Goal: Task Accomplishment & Management: Use online tool/utility

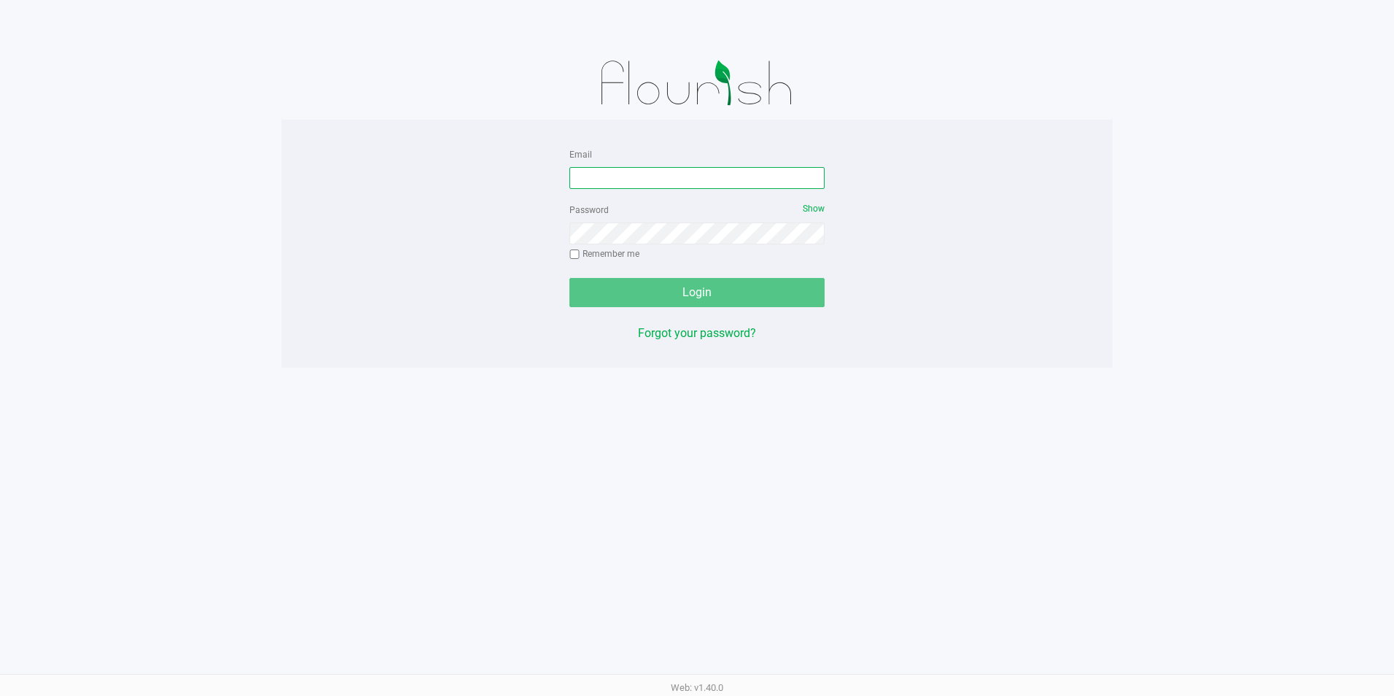
type input "[EMAIL_ADDRESS][DOMAIN_NAME]"
click at [687, 287] on div "Login" at bounding box center [697, 292] width 255 height 29
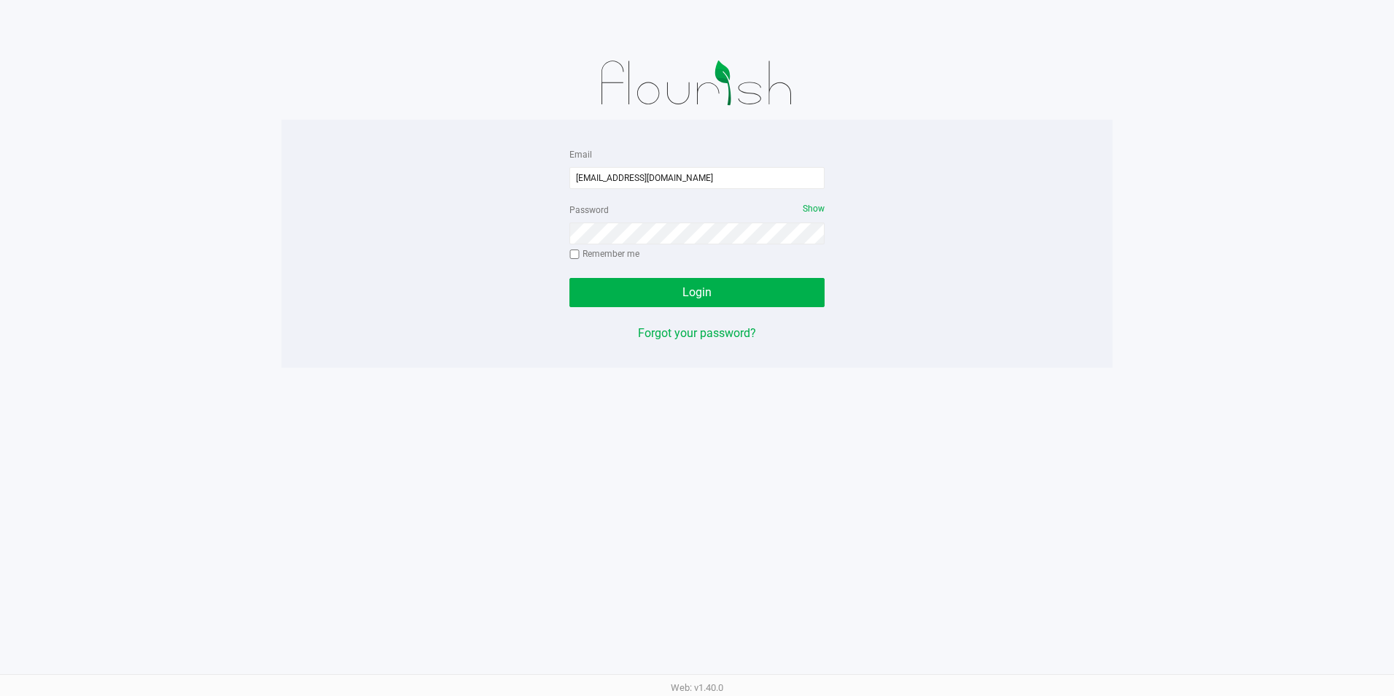
click at [964, 228] on div "Email [EMAIL_ADDRESS][DOMAIN_NAME] Password Show Remember me Login Forgot your …" at bounding box center [697, 243] width 831 height 197
click at [496, 218] on div "Email [EMAIL_ADDRESS][DOMAIN_NAME] Password Show Remember me Login Forgot your …" at bounding box center [697, 243] width 831 height 197
click at [820, 206] on span "Show" at bounding box center [814, 208] width 22 height 10
click at [569, 237] on div "Email [EMAIL_ADDRESS][DOMAIN_NAME] Password Hide Remember me Login Forgot your …" at bounding box center [697, 243] width 277 height 197
click at [570, 278] on button "Login" at bounding box center [697, 292] width 255 height 29
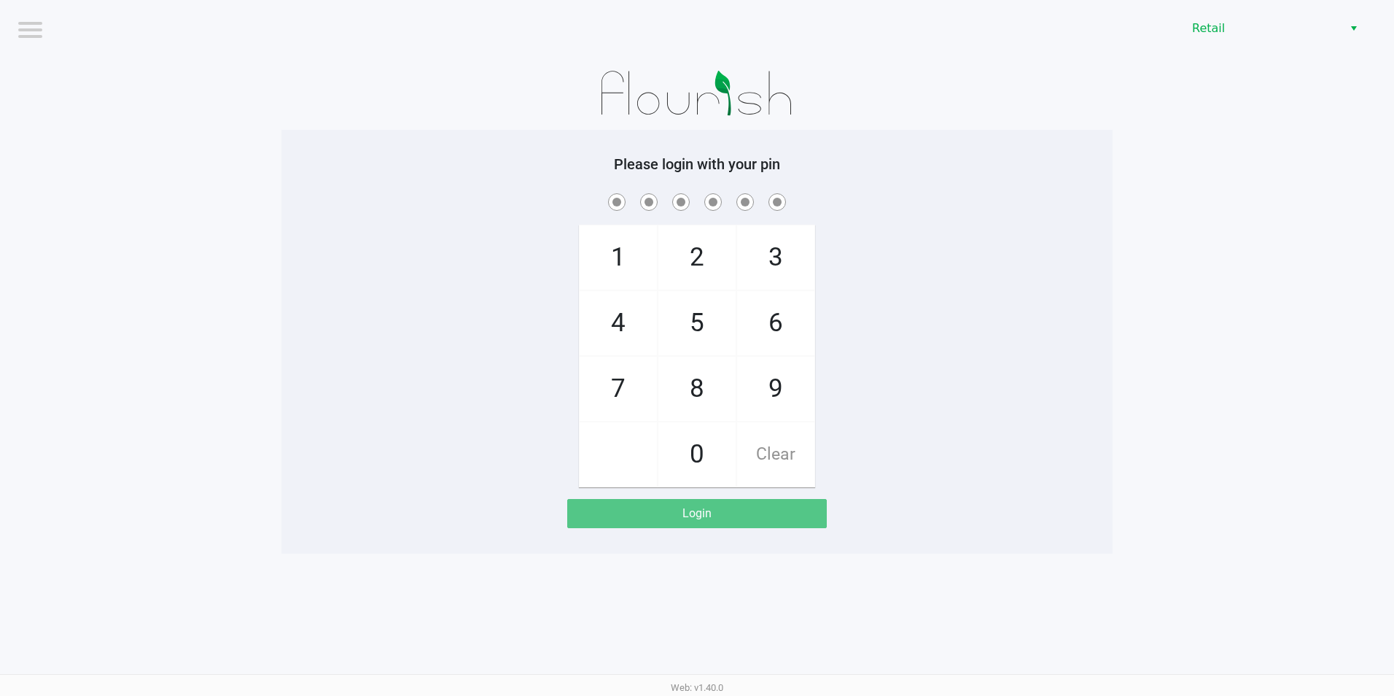
drag, startPoint x: 698, startPoint y: 381, endPoint x: 696, endPoint y: 429, distance: 47.4
click at [698, 383] on span "8" at bounding box center [697, 389] width 77 height 64
checkbox input "true"
drag, startPoint x: 696, startPoint y: 446, endPoint x: 702, endPoint y: 400, distance: 46.2
click at [696, 443] on span "0" at bounding box center [697, 454] width 77 height 64
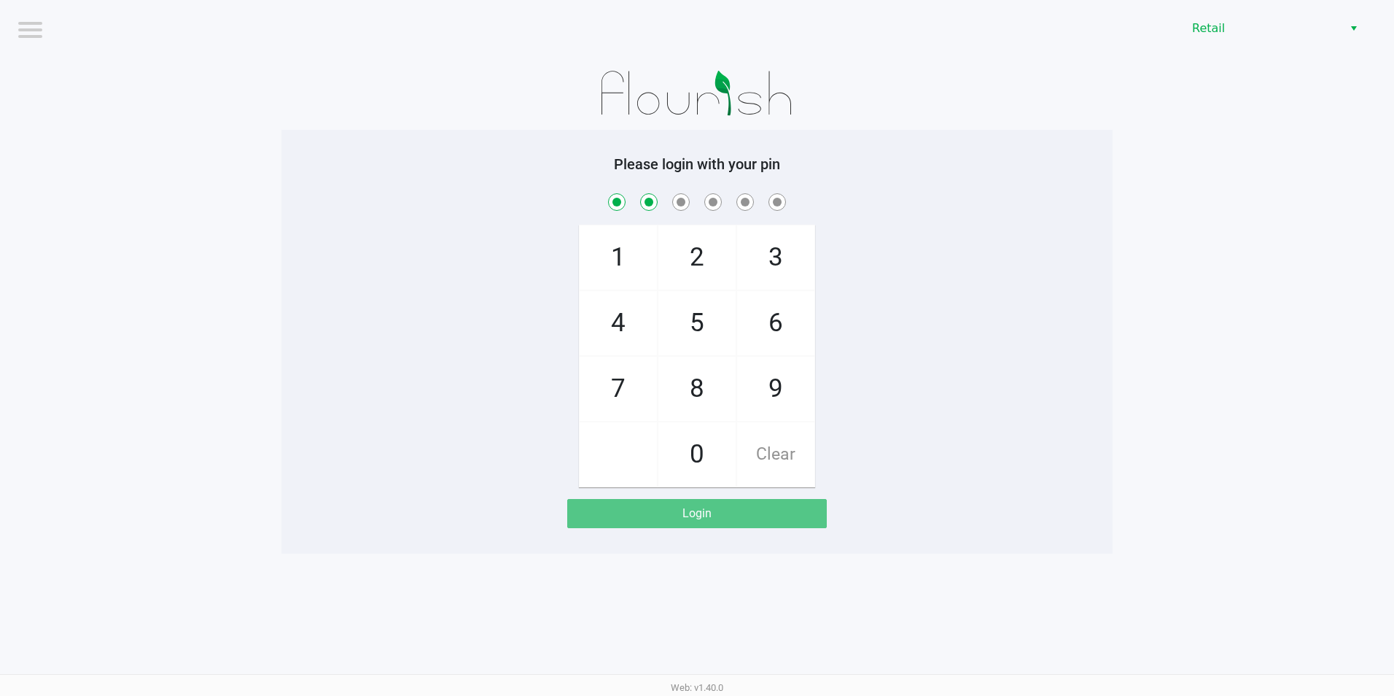
checkbox input "true"
click at [702, 392] on span "8" at bounding box center [697, 389] width 77 height 64
checkbox input "true"
click at [696, 322] on span "5" at bounding box center [697, 323] width 77 height 64
checkbox input "true"
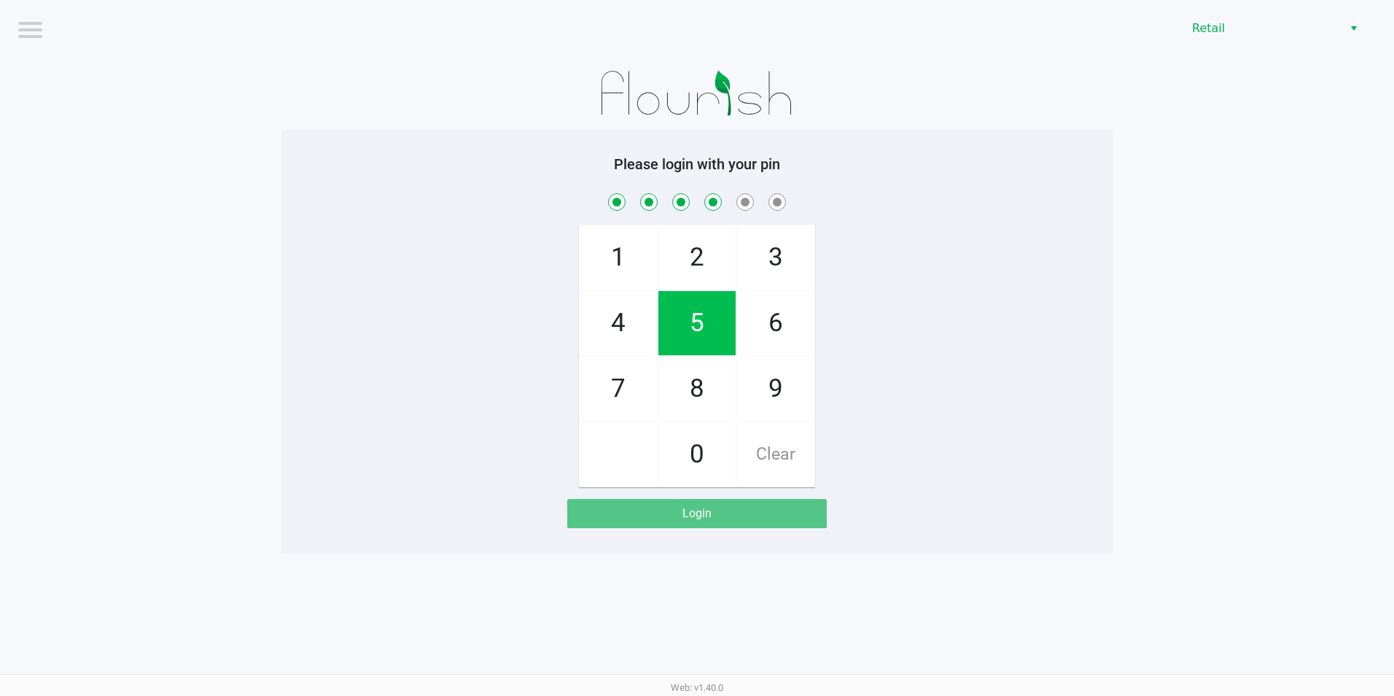
click at [696, 322] on span "5" at bounding box center [697, 323] width 77 height 64
checkbox input "true"
drag, startPoint x: 696, startPoint y: 322, endPoint x: 702, endPoint y: 260, distance: 62.9
click at [702, 260] on span "2" at bounding box center [697, 257] width 77 height 64
checkbox input "true"
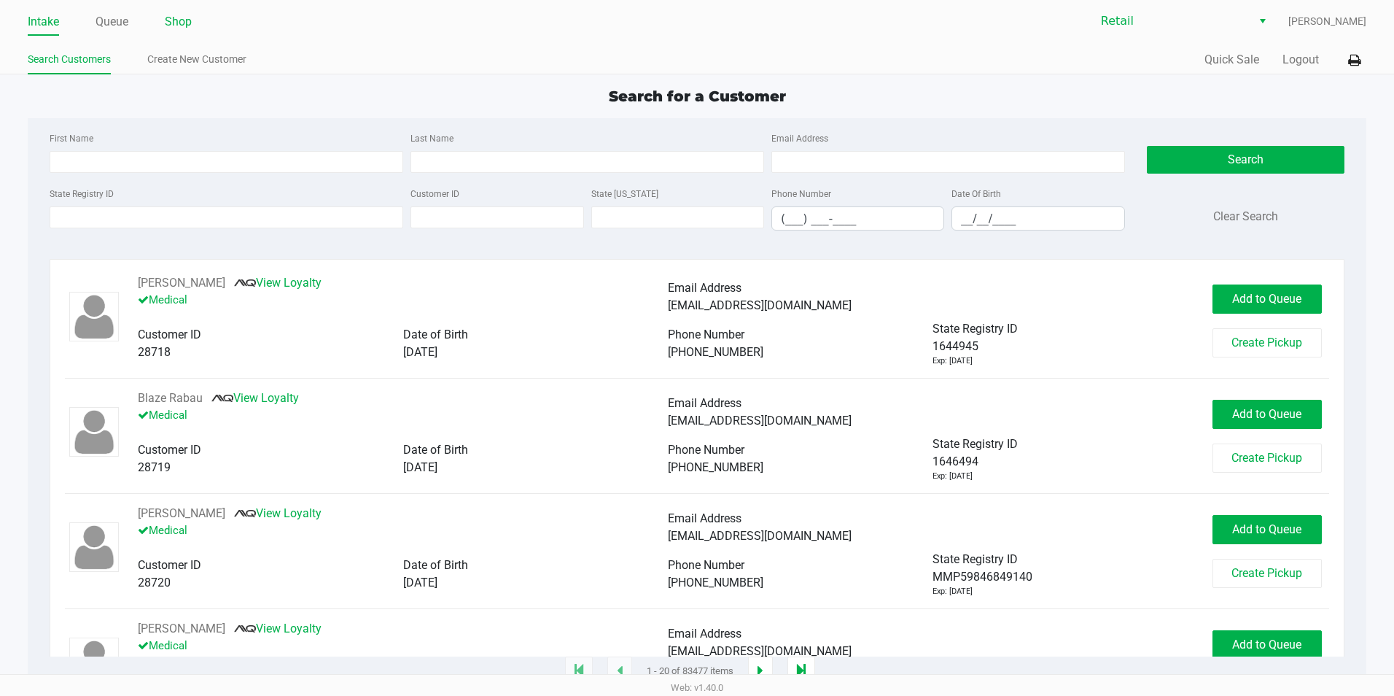
click at [170, 19] on link "Shop" at bounding box center [178, 22] width 27 height 20
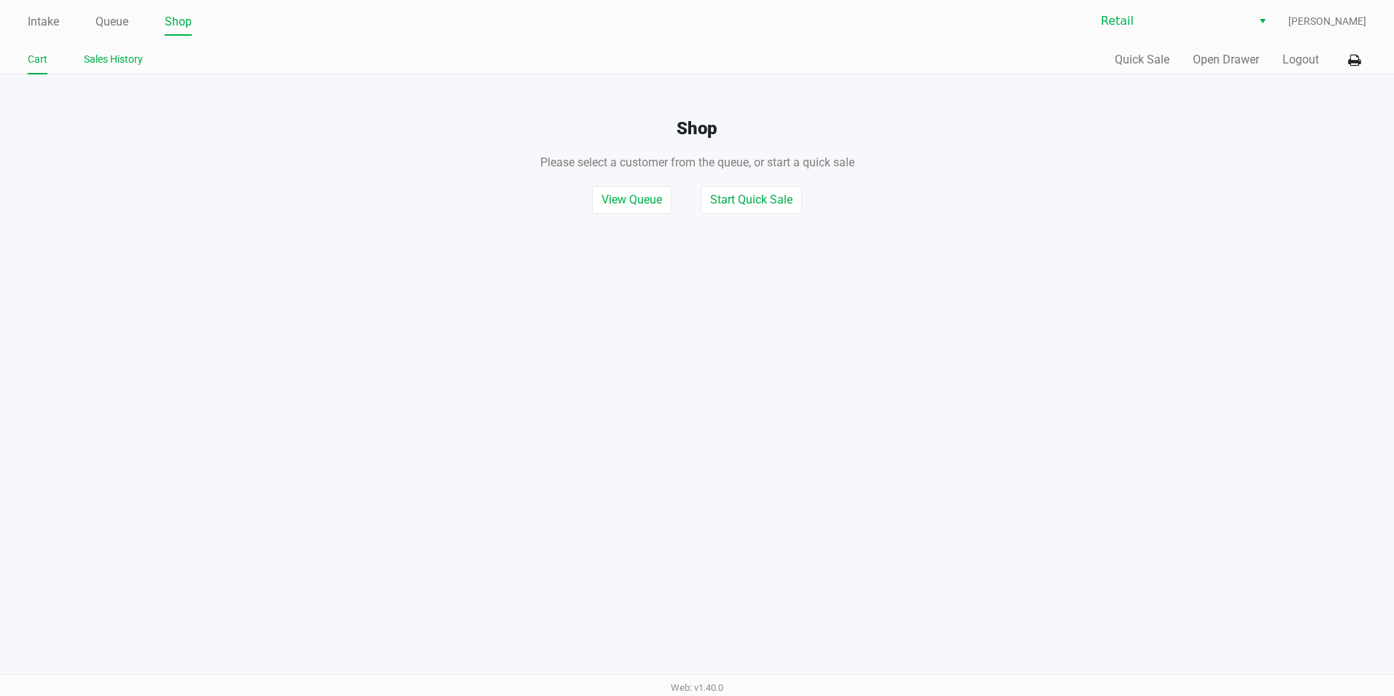
click at [121, 63] on link "Sales History" at bounding box center [113, 59] width 59 height 18
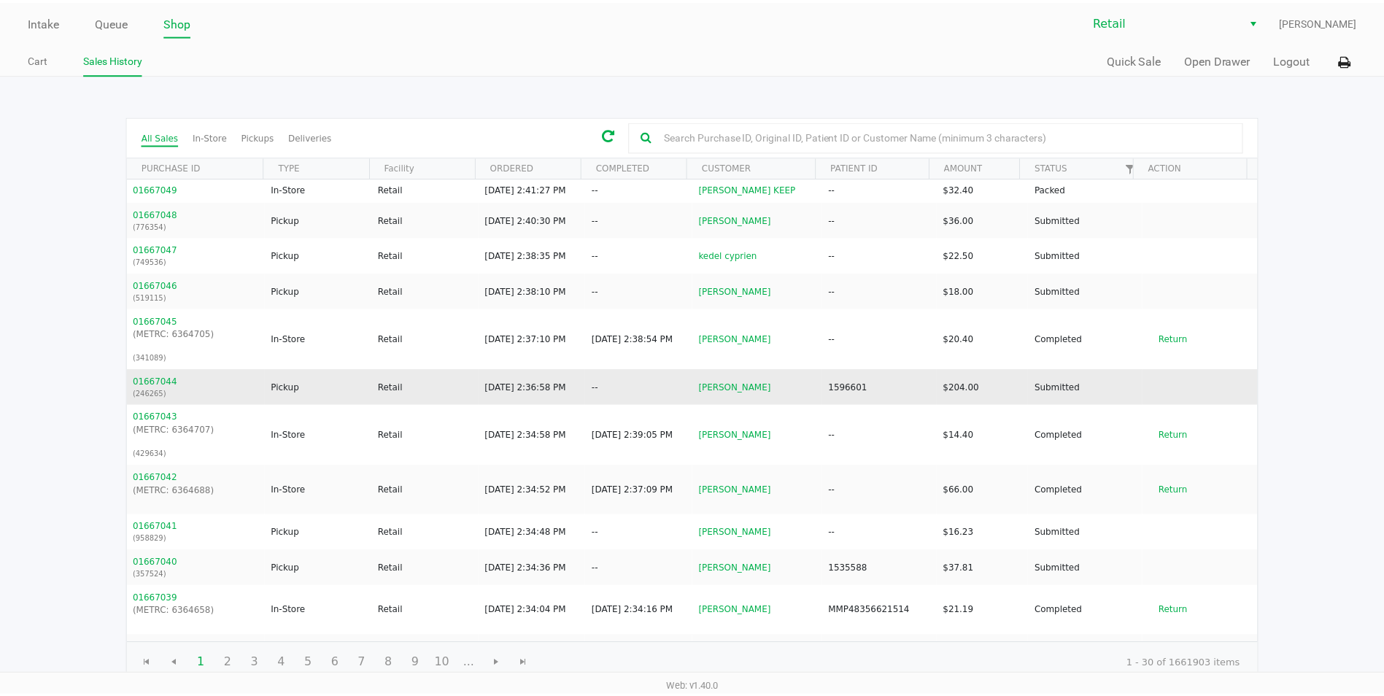
scroll to position [219, 0]
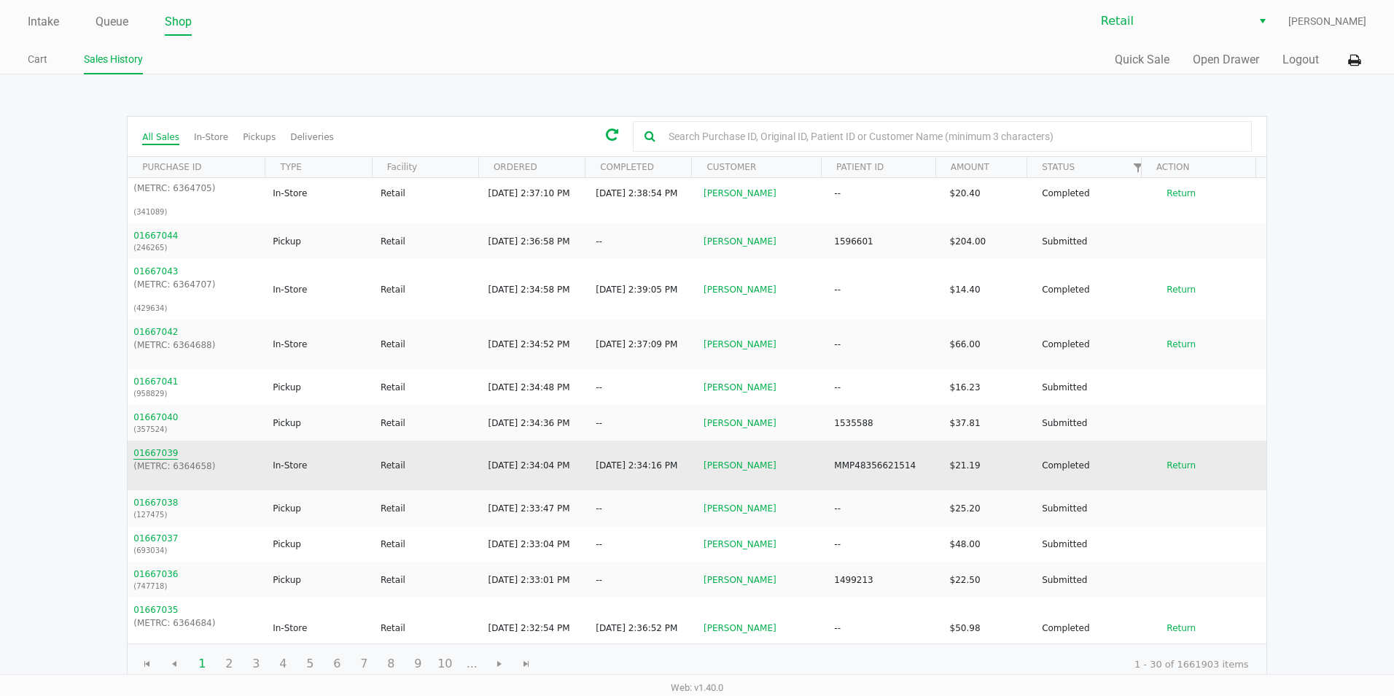
click at [137, 459] on button "01667039" at bounding box center [155, 452] width 44 height 13
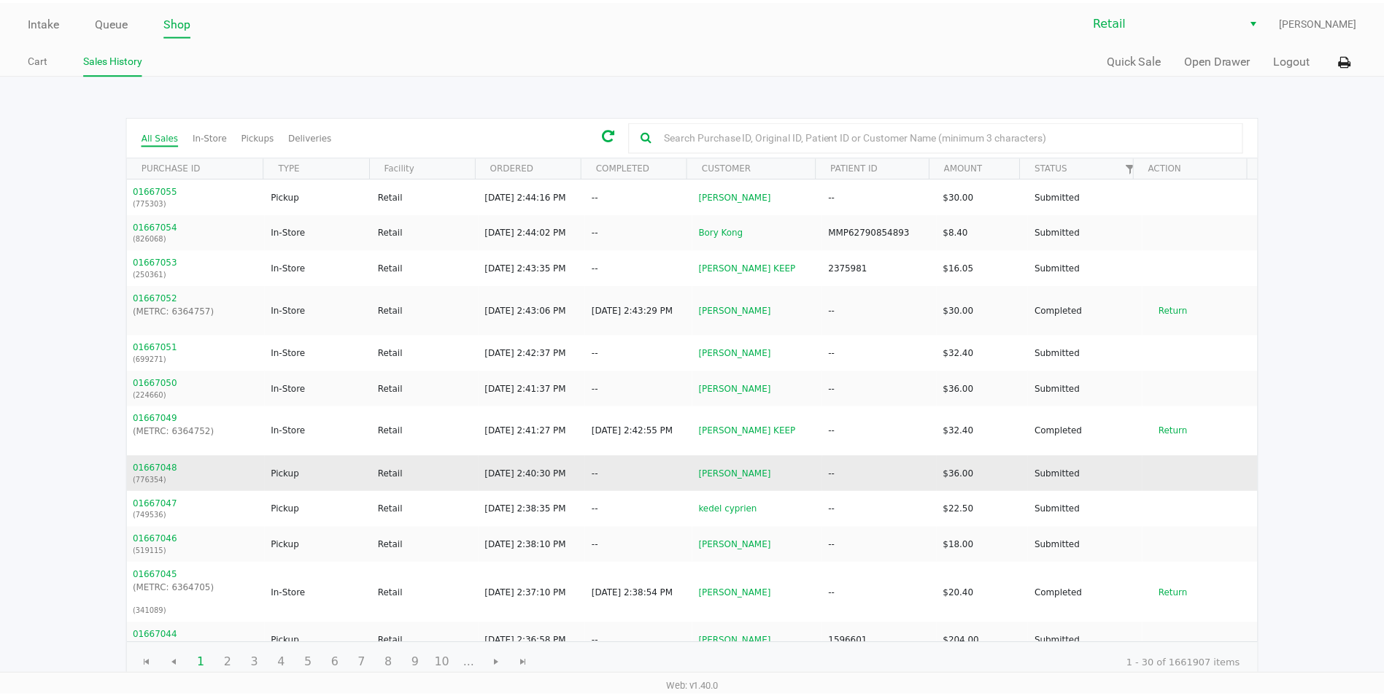
scroll to position [219, 0]
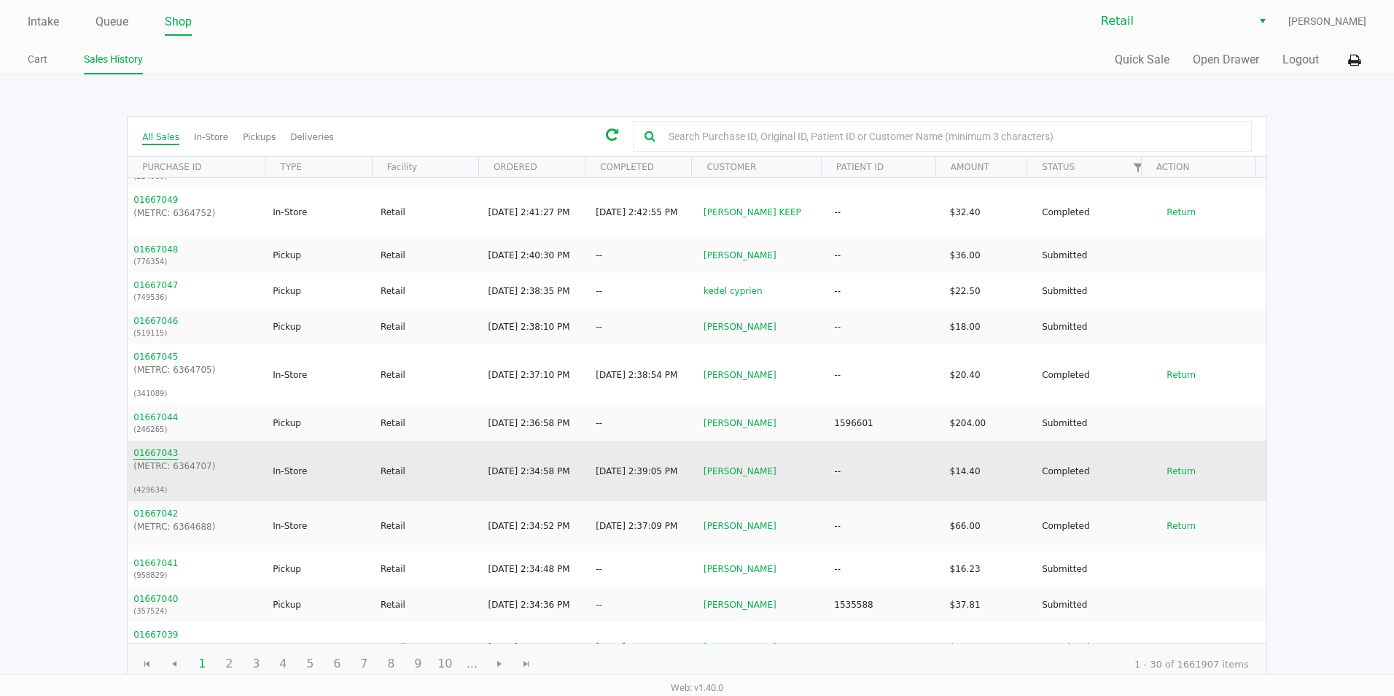
click at [158, 459] on button "01667043" at bounding box center [155, 452] width 44 height 13
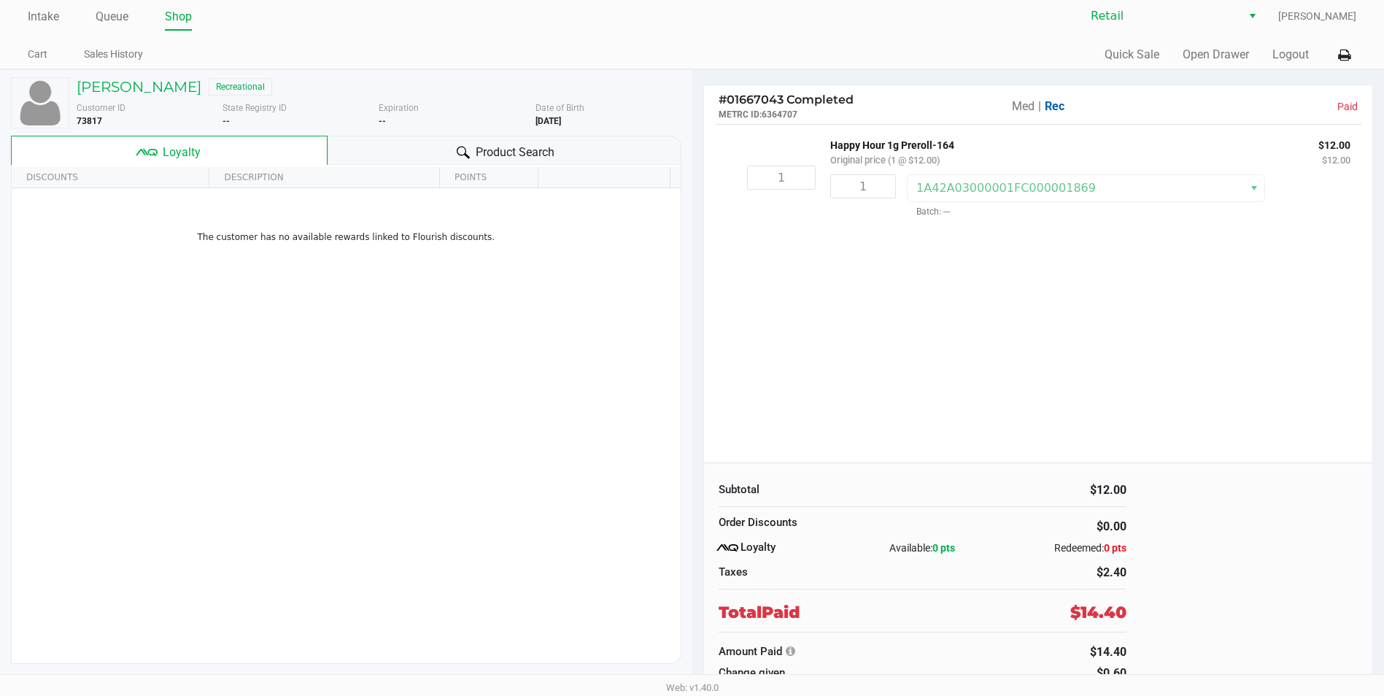
scroll to position [7, 0]
click at [1141, 18] on span "Retail" at bounding box center [1161, 15] width 142 height 18
click at [1021, 4] on div "Retail [PERSON_NAME]" at bounding box center [1024, 15] width 664 height 28
click at [1343, 12] on span "[PERSON_NAME]" at bounding box center [1317, 14] width 78 height 15
click at [1344, 49] on icon at bounding box center [1344, 54] width 12 height 10
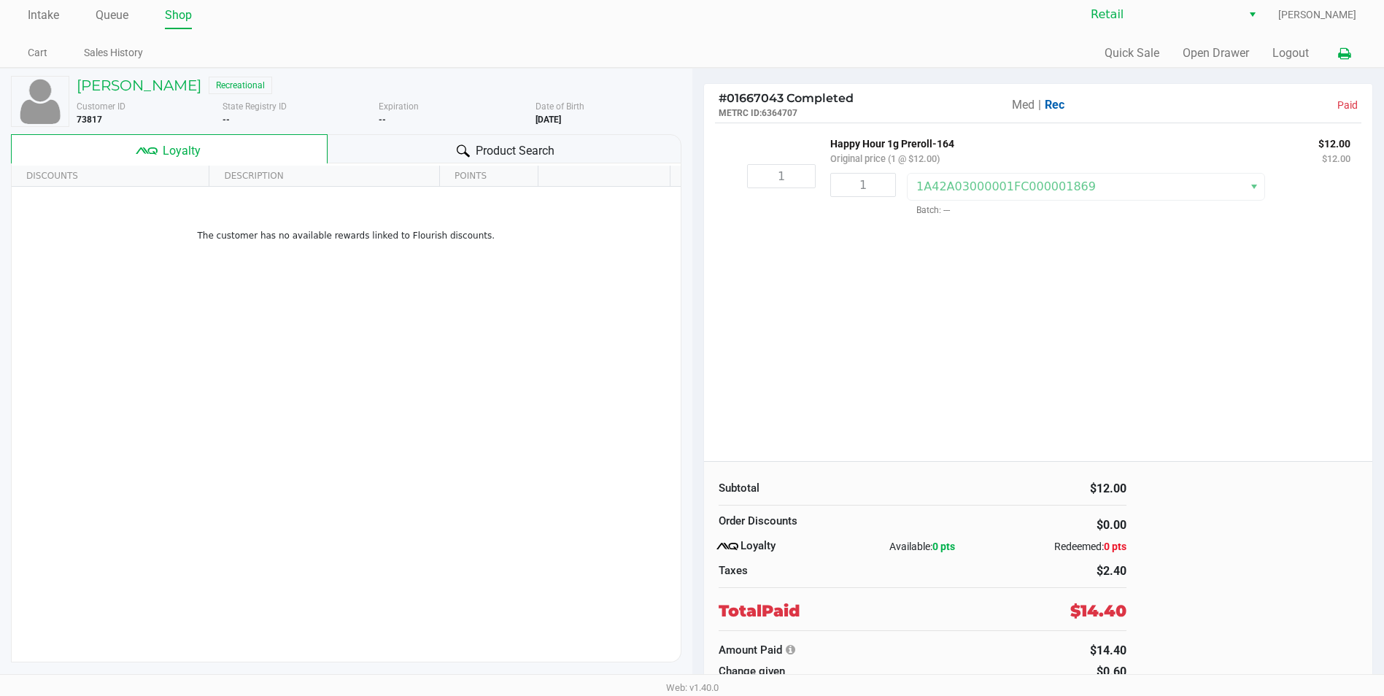
scroll to position [0, 0]
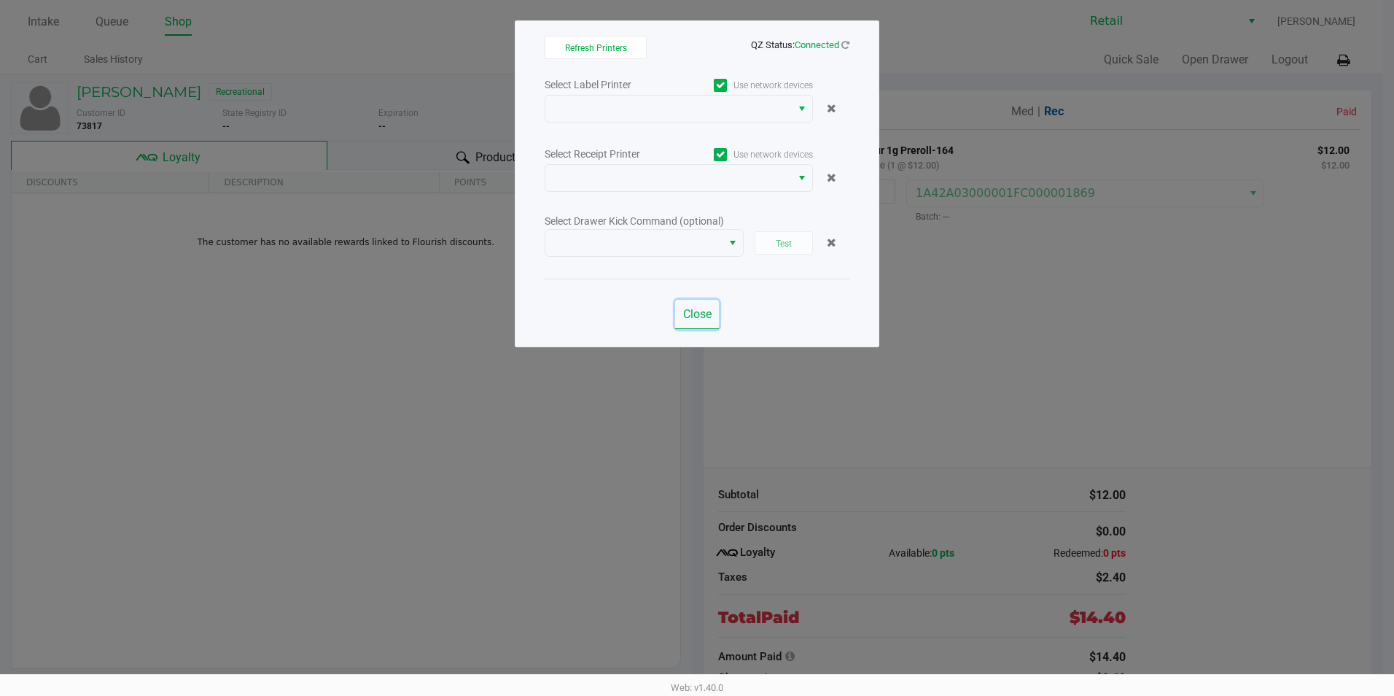
click at [709, 313] on span "Close" at bounding box center [697, 314] width 28 height 14
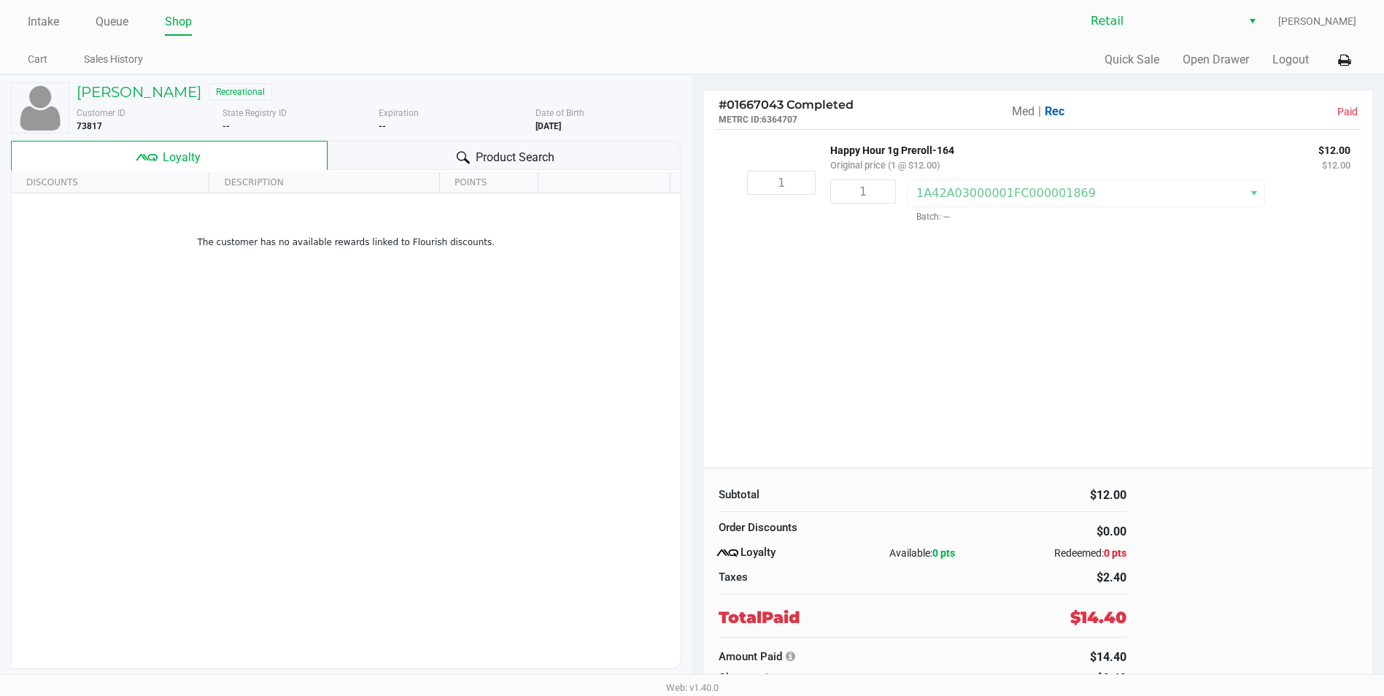
click at [1043, 316] on div "1 Happy Hour 1g Preroll-164 Original price (1 @ $12.00) $12.00 $12.00 1 1A42A03…" at bounding box center [1038, 298] width 669 height 338
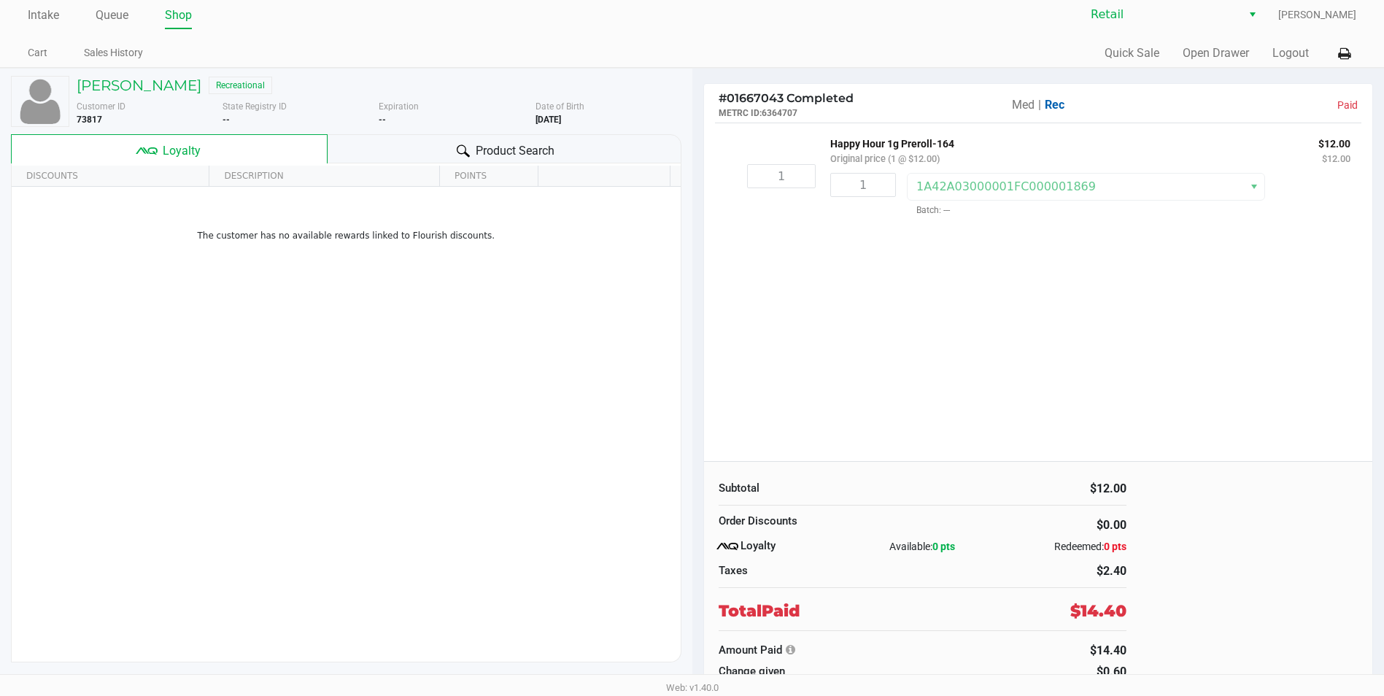
drag, startPoint x: 963, startPoint y: 306, endPoint x: 850, endPoint y: 316, distance: 112.7
click at [850, 316] on div "1 Happy Hour 1g Preroll-164 Original price (1 @ $12.00) $12.00 $12.00 1 1A42A03…" at bounding box center [1038, 292] width 669 height 338
drag, startPoint x: 857, startPoint y: 357, endPoint x: 538, endPoint y: 376, distance: 320.0
click at [538, 376] on div "The customer has no available rewards linked to Flourish discounts." at bounding box center [346, 297] width 669 height 220
drag, startPoint x: 427, startPoint y: 346, endPoint x: 325, endPoint y: 344, distance: 102.1
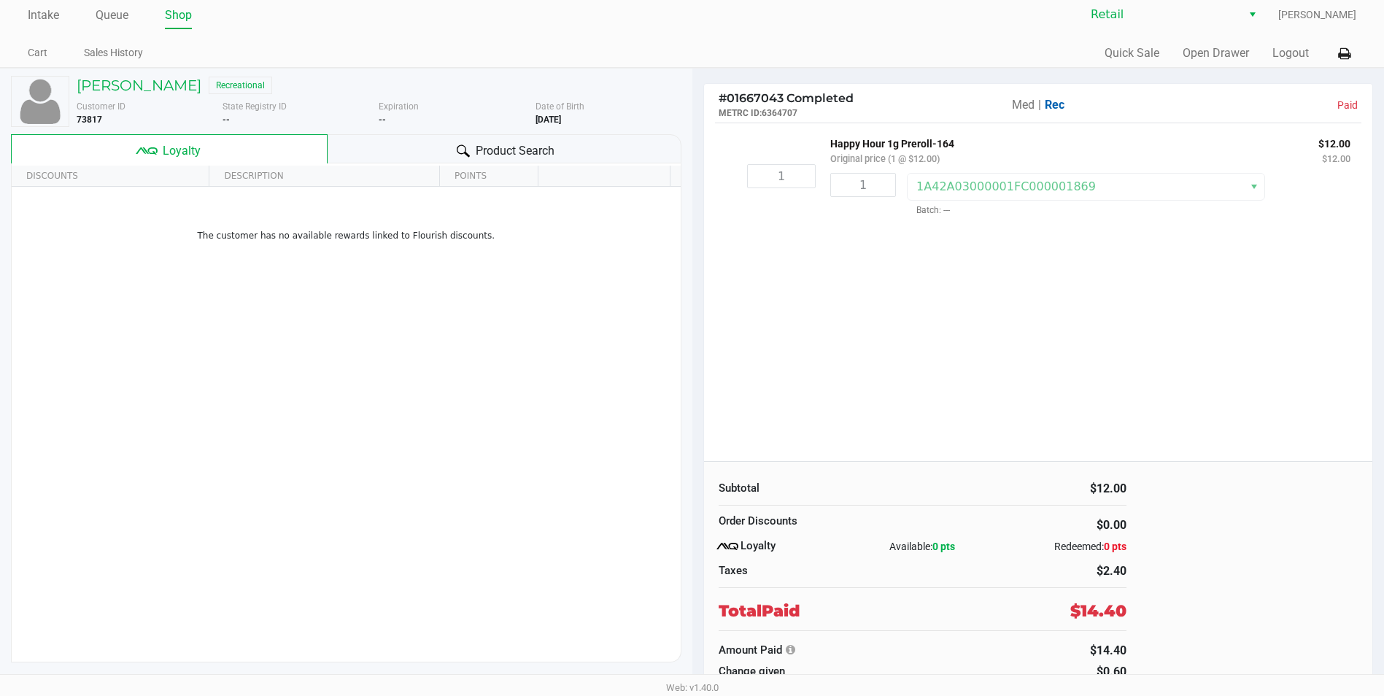
click at [325, 344] on div "The customer has no available rewards linked to Flourish discounts." at bounding box center [346, 297] width 669 height 220
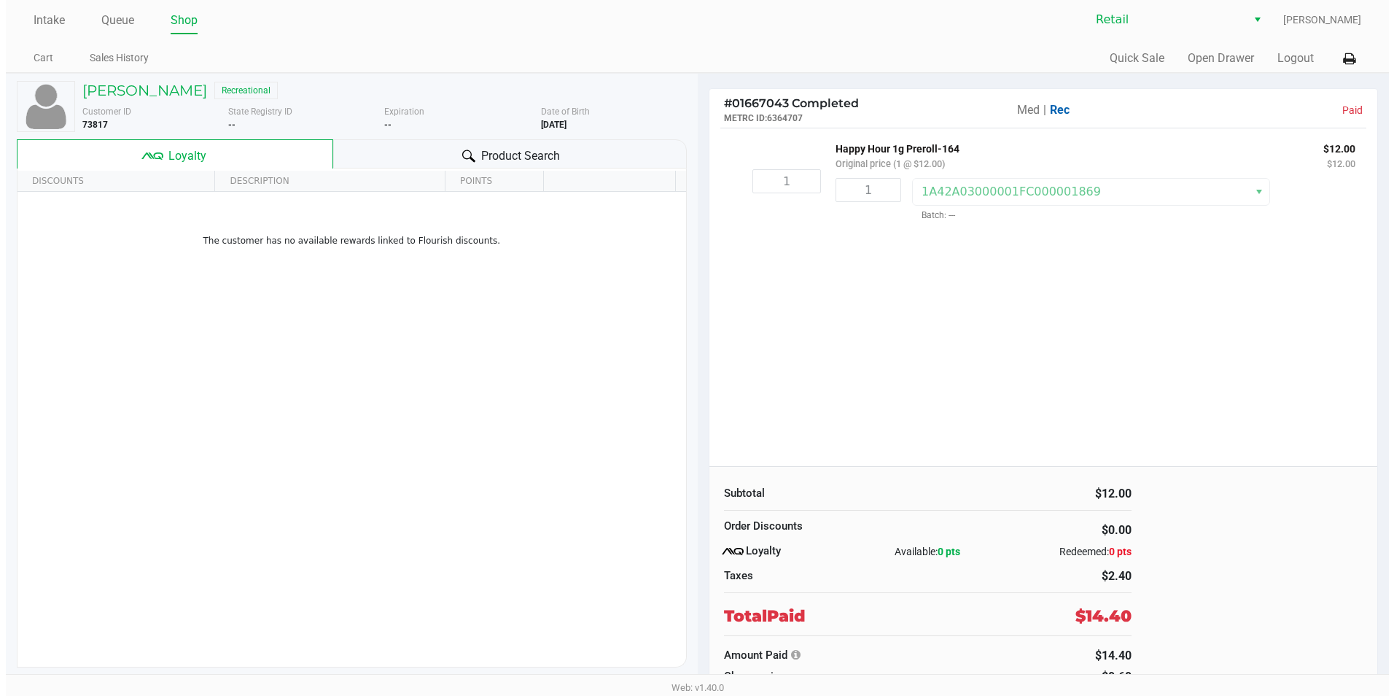
scroll to position [0, 0]
click at [1348, 58] on icon at bounding box center [1344, 60] width 12 height 10
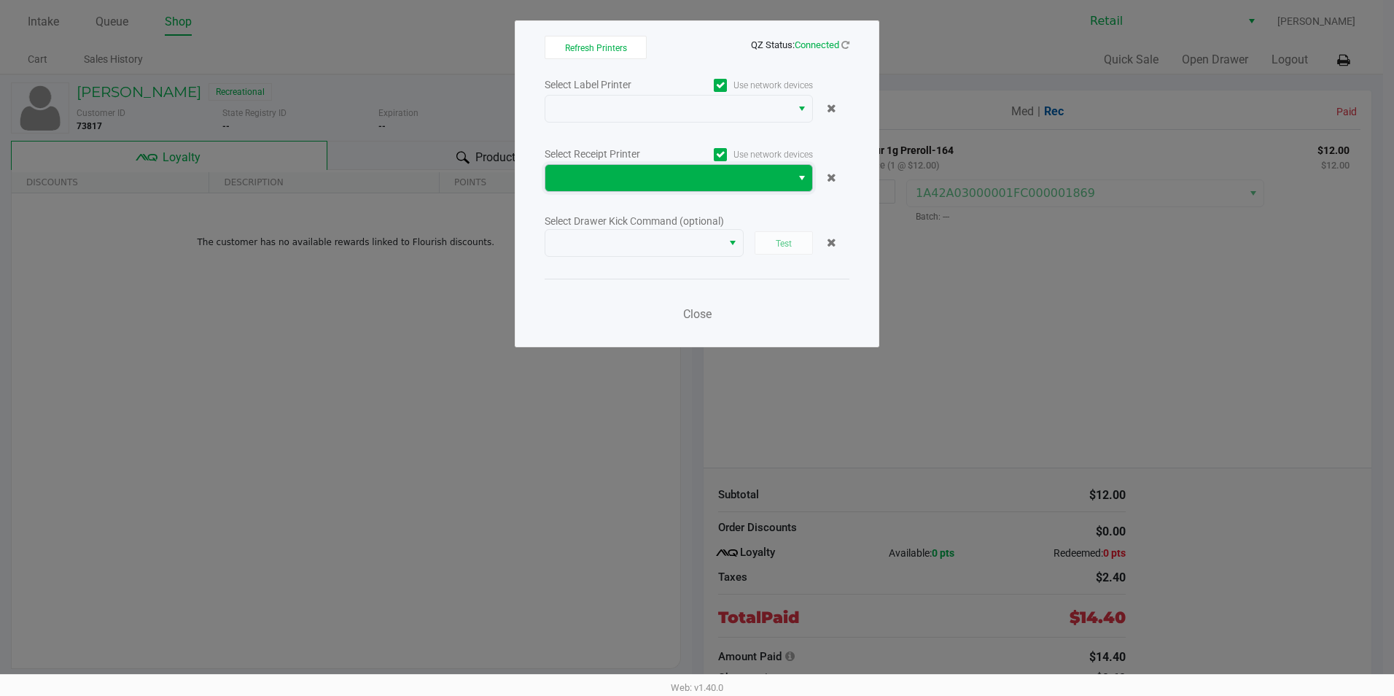
click at [694, 173] on span at bounding box center [668, 178] width 228 height 18
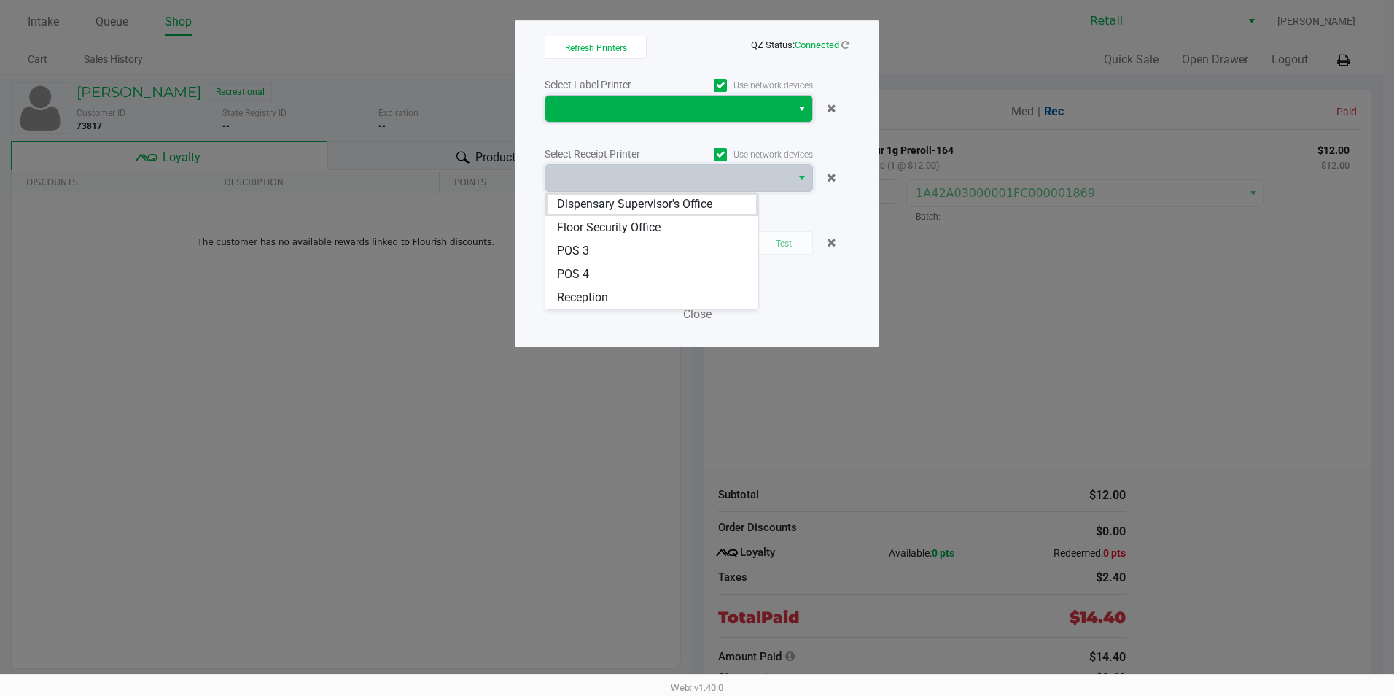
click at [683, 114] on span at bounding box center [668, 109] width 228 height 18
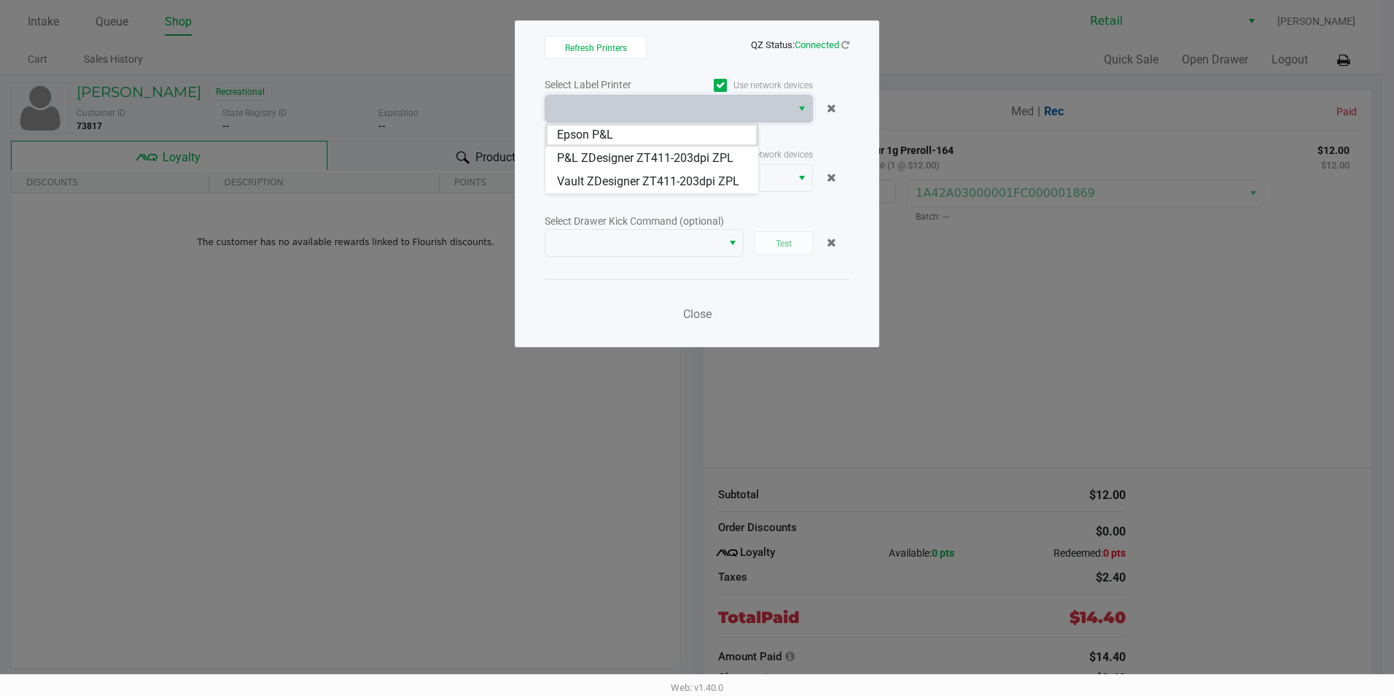
click at [680, 57] on choose-printers "Refresh Printers QZ Status: Connected Select Label Printer Use network devices …" at bounding box center [697, 184] width 305 height 296
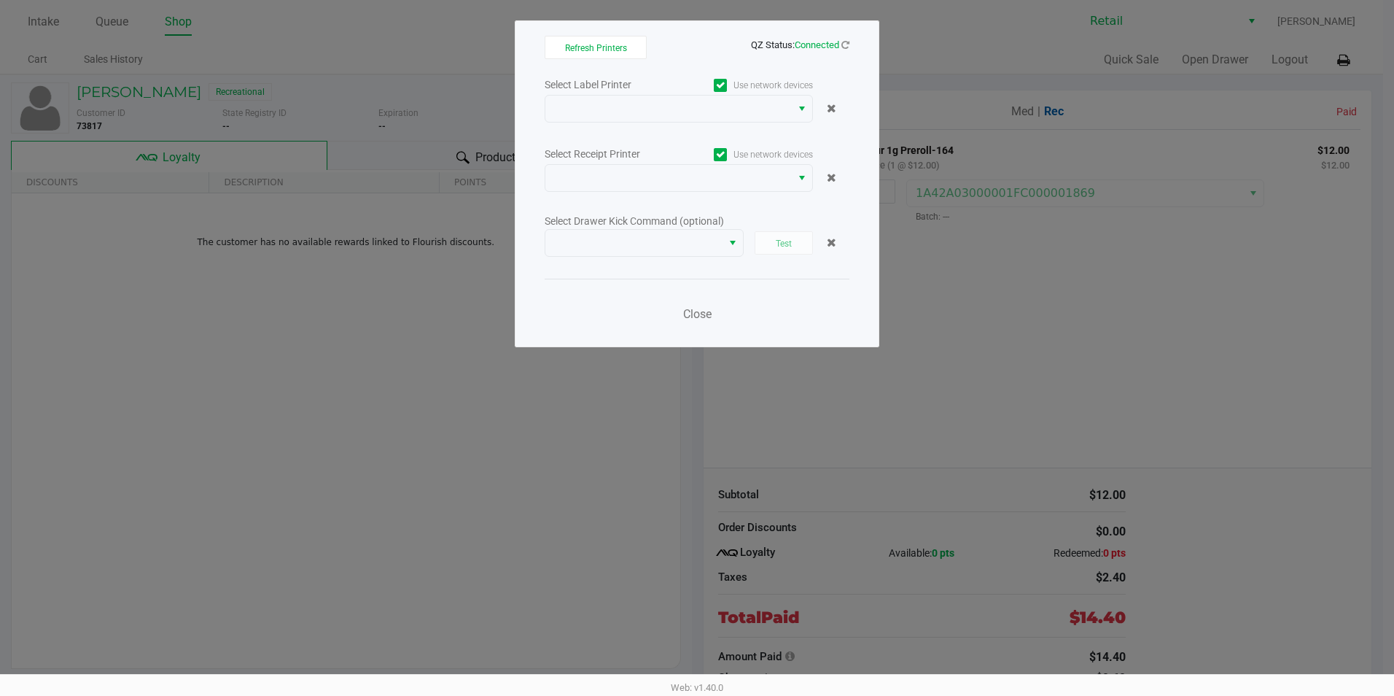
click at [717, 85] on icon at bounding box center [720, 85] width 9 height 0
click at [0, 0] on input "Use network devices" at bounding box center [0, 0] width 0 height 0
click at [721, 155] on icon at bounding box center [720, 155] width 9 height 0
click at [0, 0] on input "Use network devices" at bounding box center [0, 0] width 0 height 0
click at [721, 180] on span at bounding box center [668, 178] width 228 height 18
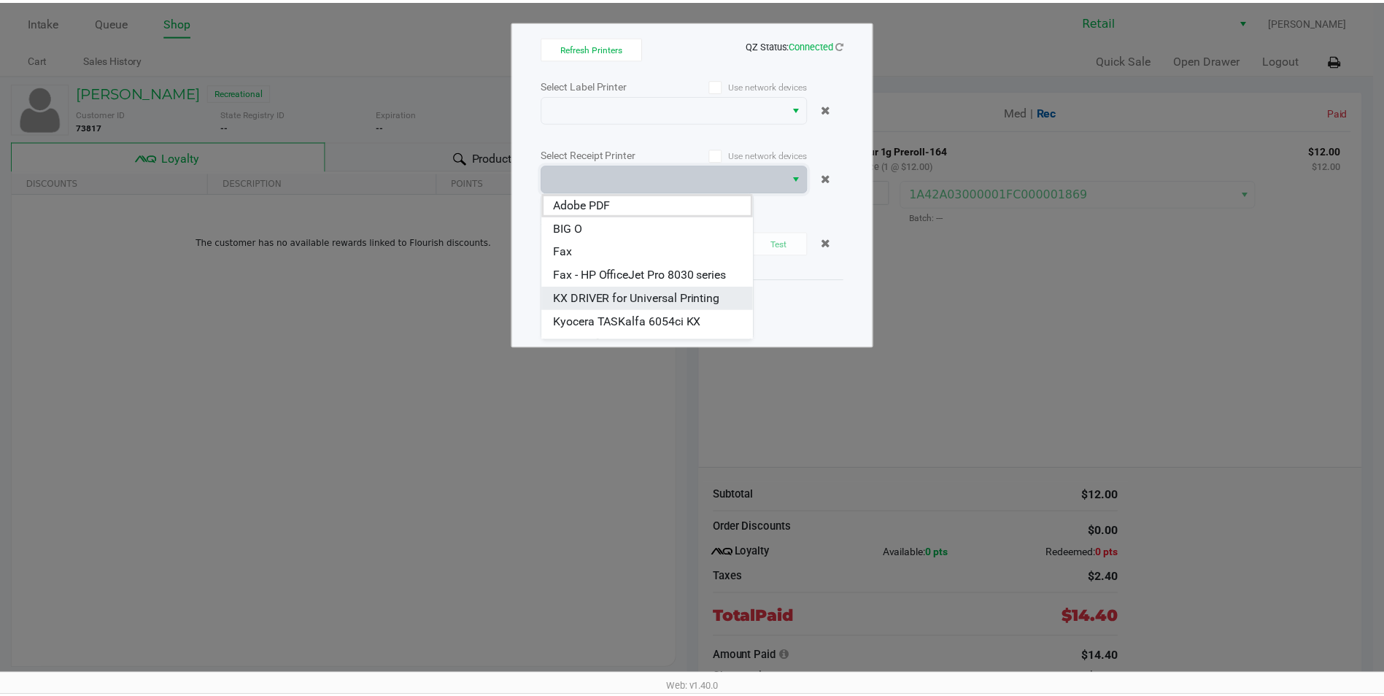
scroll to position [134, 0]
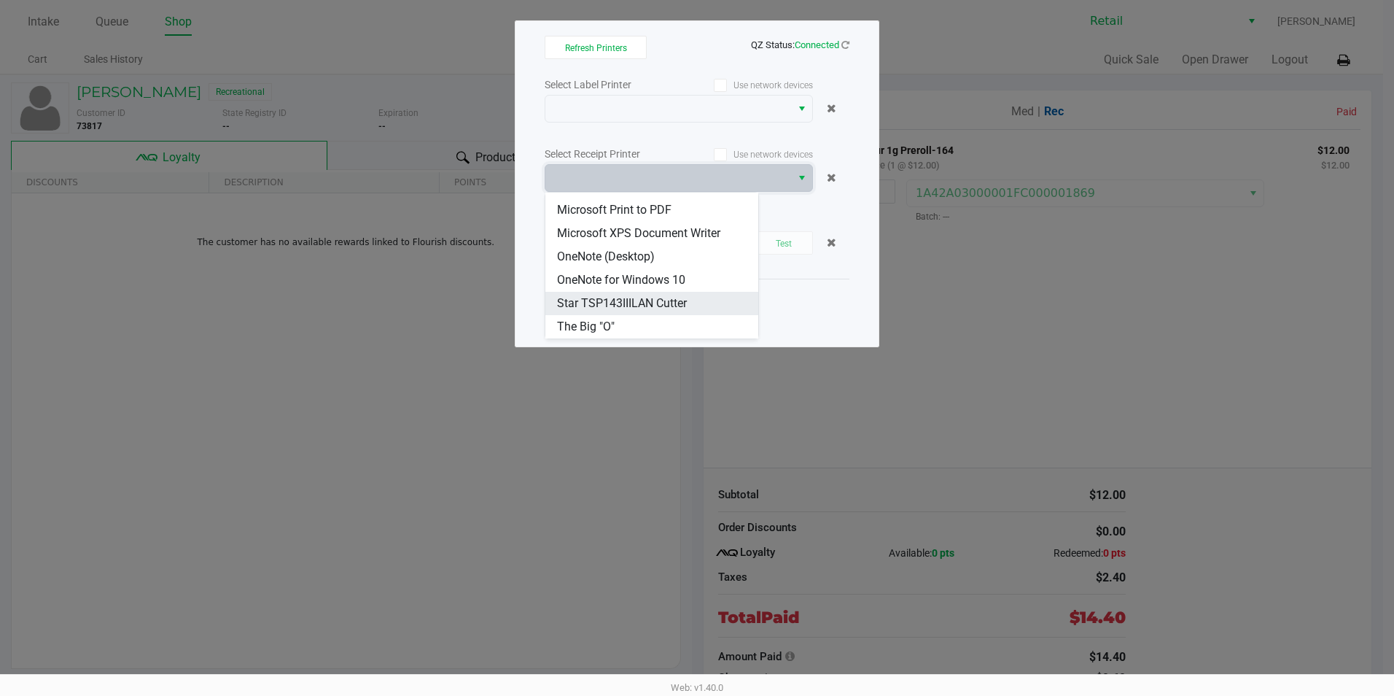
click at [632, 296] on span "Star TSP143IIILAN Cutter" at bounding box center [622, 304] width 130 height 18
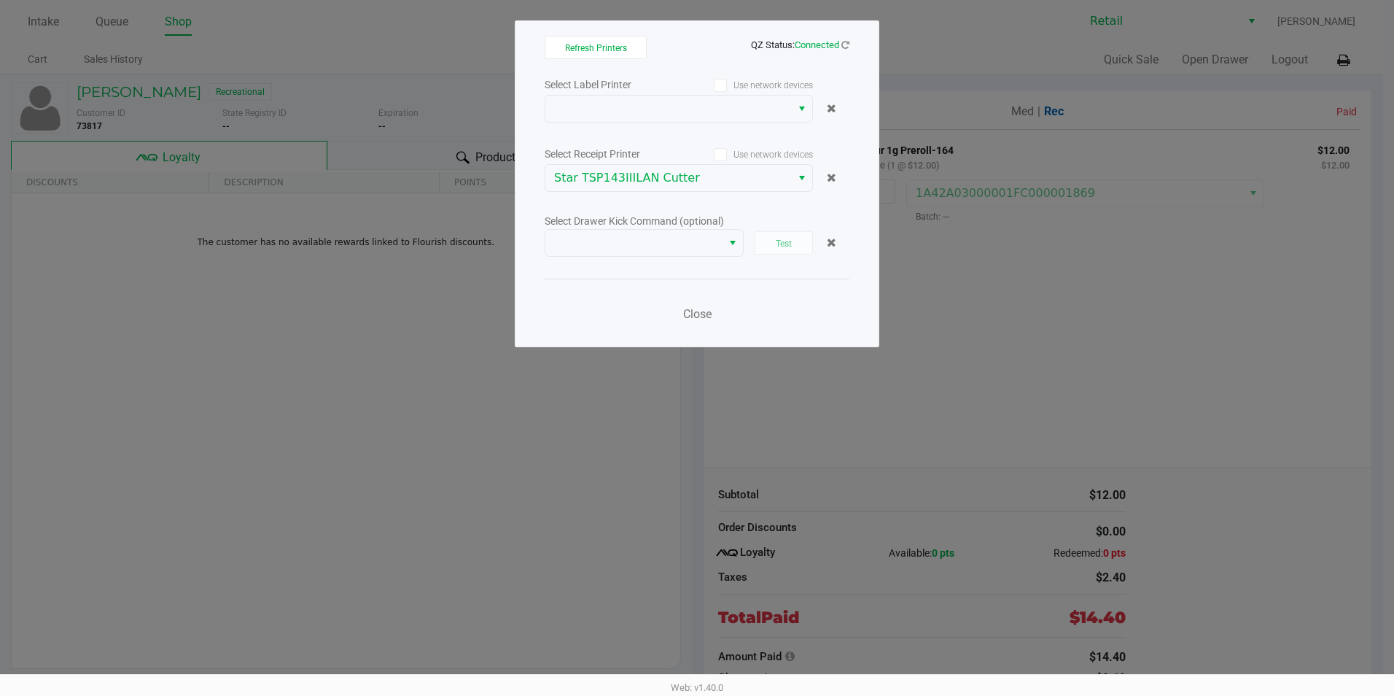
drag, startPoint x: 823, startPoint y: 291, endPoint x: 857, endPoint y: 268, distance: 41.5
click at [857, 268] on div "Refresh Printers QZ Status: Connected Select Label Printer Use network devices …" at bounding box center [697, 183] width 365 height 327
click at [694, 317] on span "Close" at bounding box center [697, 314] width 28 height 14
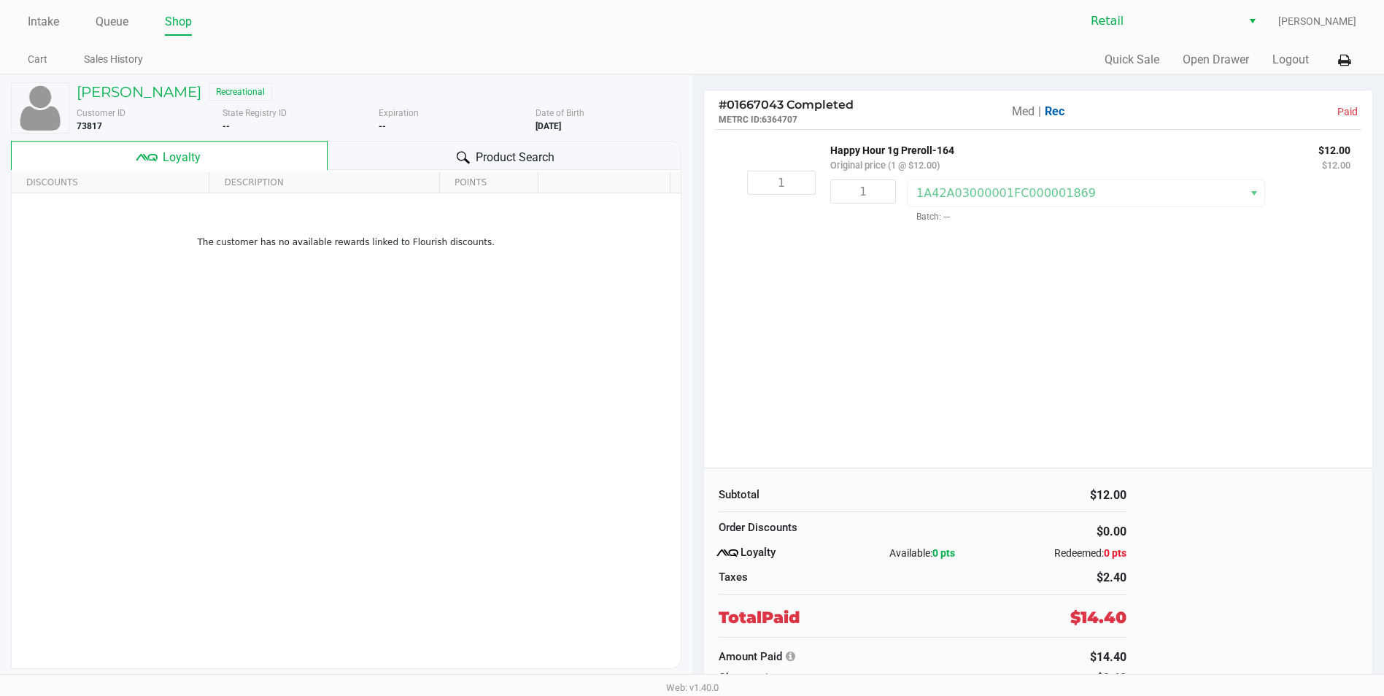
click at [646, 342] on div "The customer has no available rewards linked to Flourish discounts." at bounding box center [346, 303] width 669 height 220
click at [863, 327] on div "1 Happy Hour 1g Preroll-164 Original price (1 @ $12.00) $12.00 $12.00 1 1A42A03…" at bounding box center [1038, 298] width 669 height 338
click at [101, 25] on link "Queue" at bounding box center [112, 22] width 33 height 20
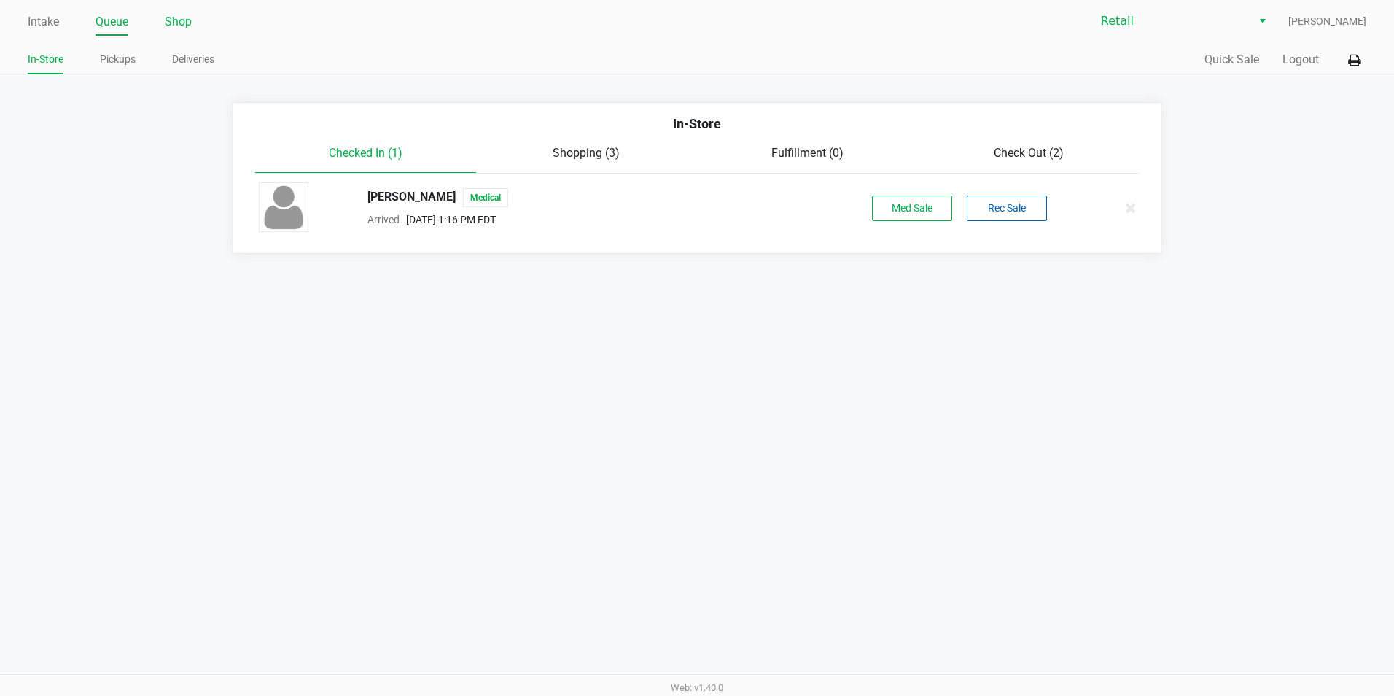
click at [182, 20] on link "Shop" at bounding box center [178, 22] width 27 height 20
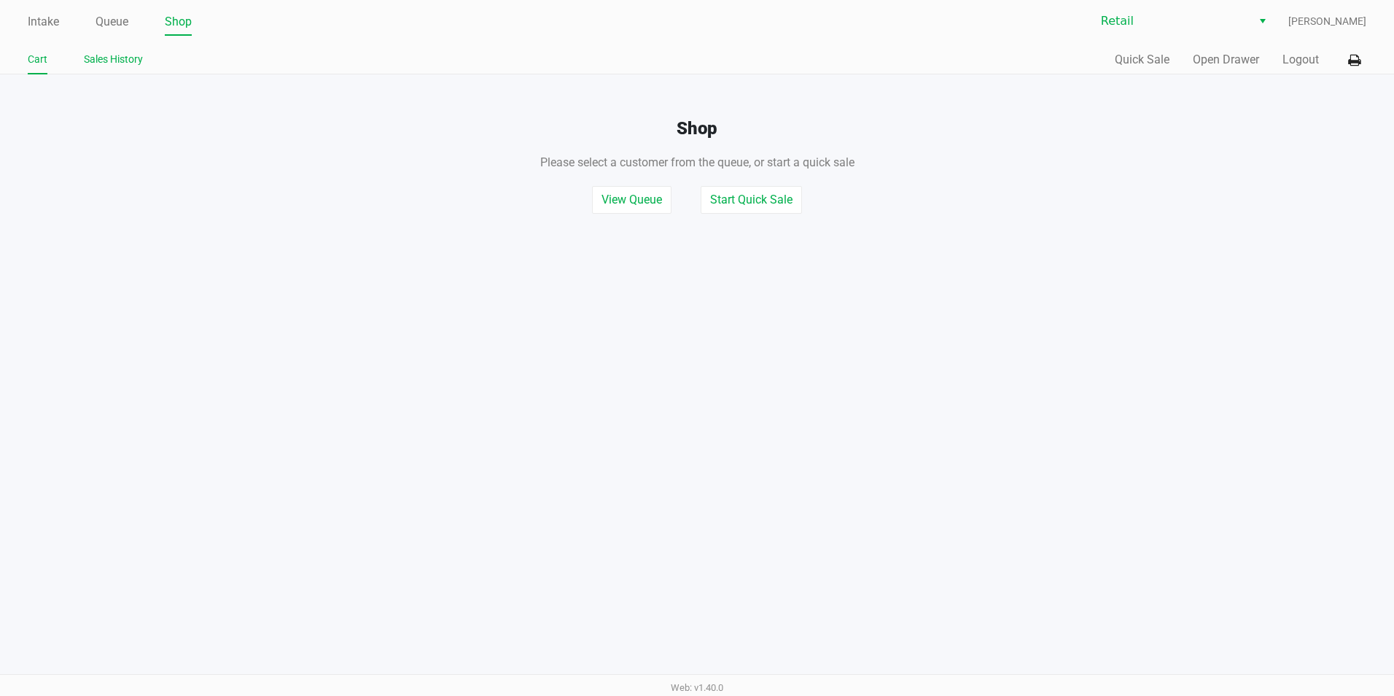
click at [101, 63] on link "Sales History" at bounding box center [113, 59] width 59 height 18
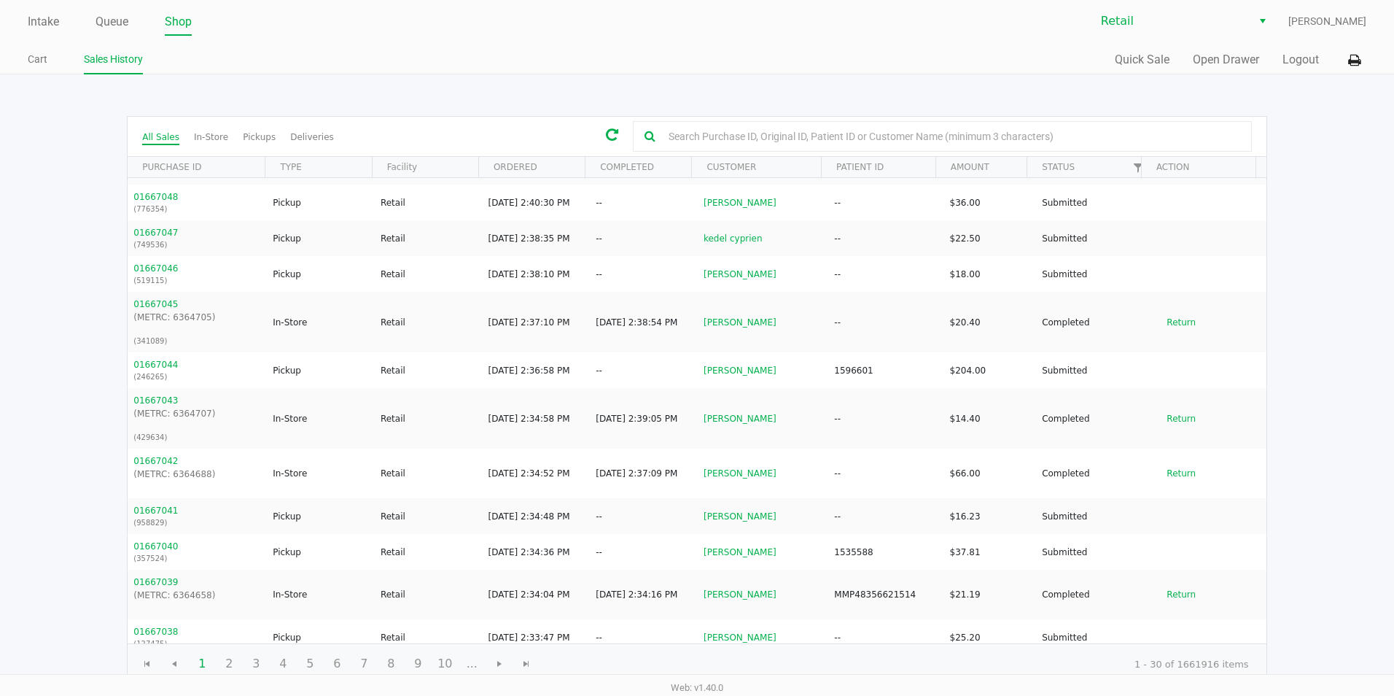
scroll to position [670, 0]
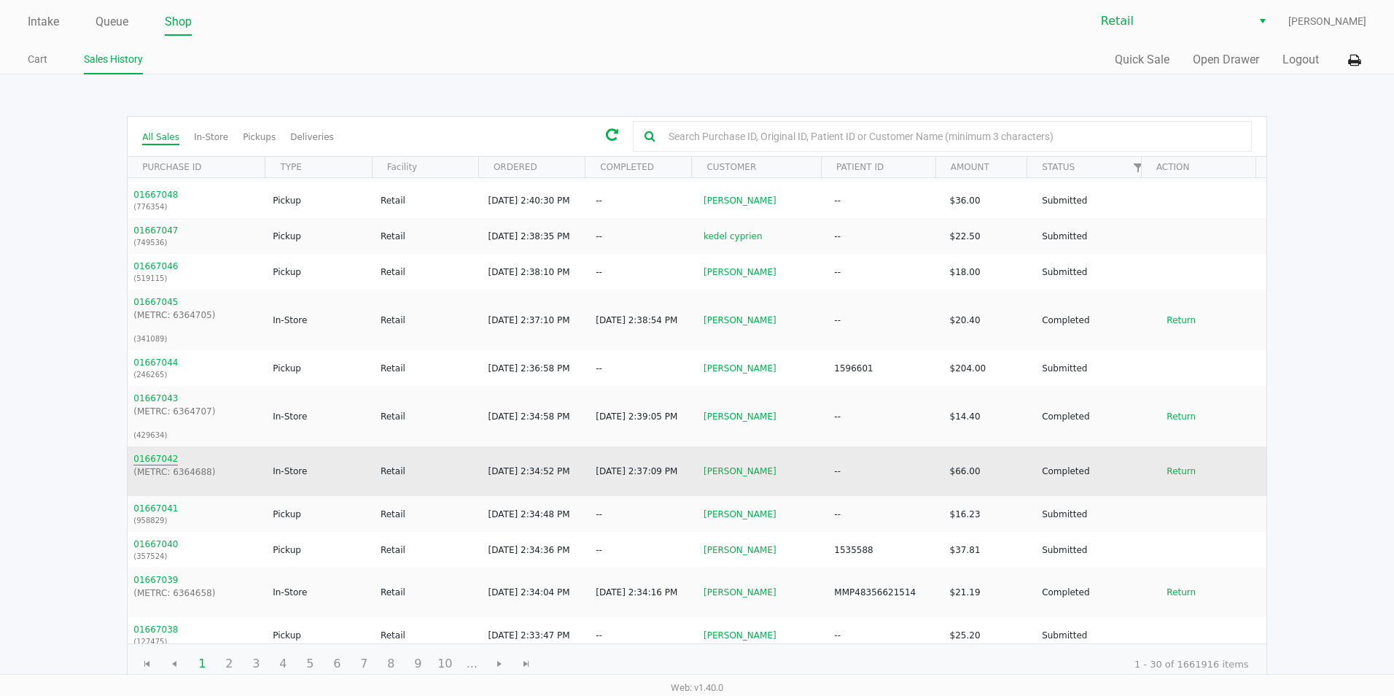
click at [150, 465] on button "01667042" at bounding box center [155, 458] width 44 height 13
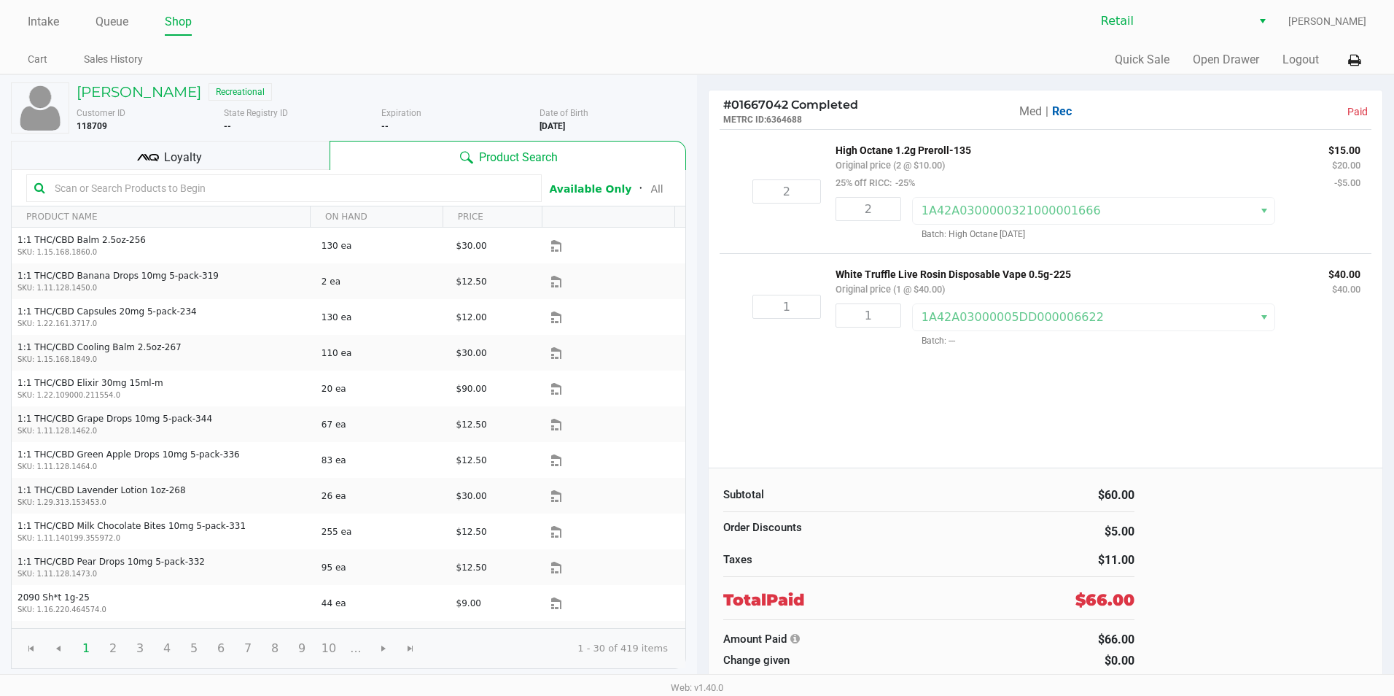
click at [1084, 385] on div "2 High Octane 1.2g Preroll-135 Original price (2 @ $10.00) 25% off RICC: -25% $…" at bounding box center [1046, 298] width 674 height 338
